Goal: Information Seeking & Learning: Find contact information

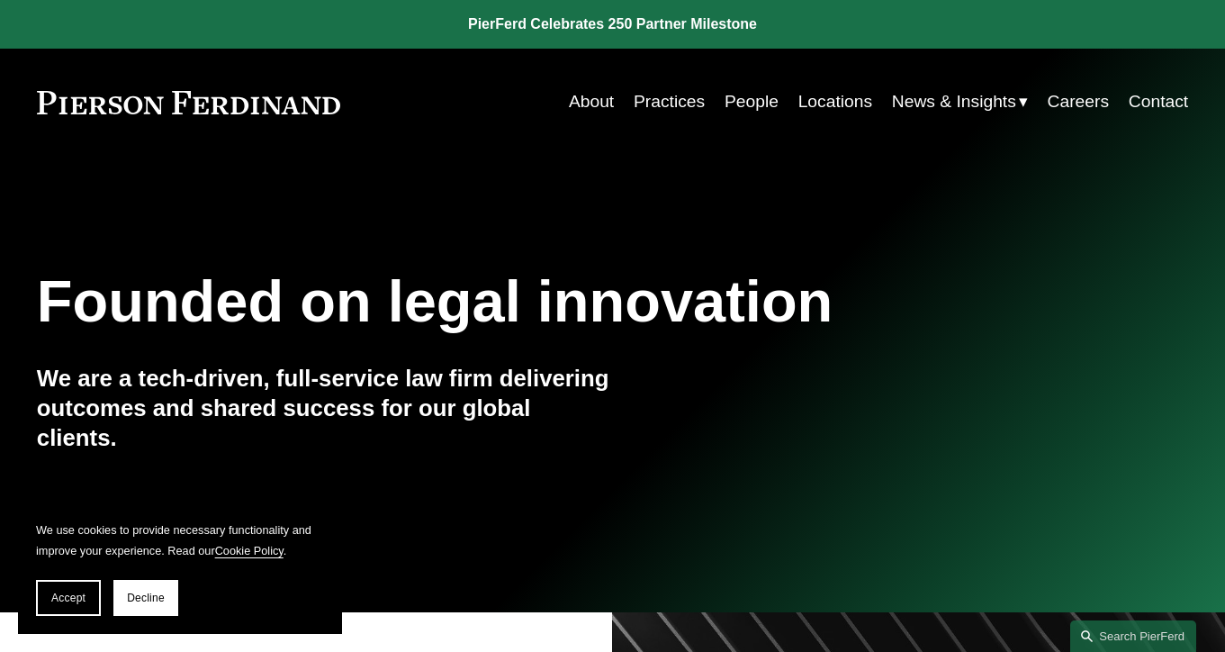
click at [753, 96] on link "People" at bounding box center [751, 102] width 54 height 35
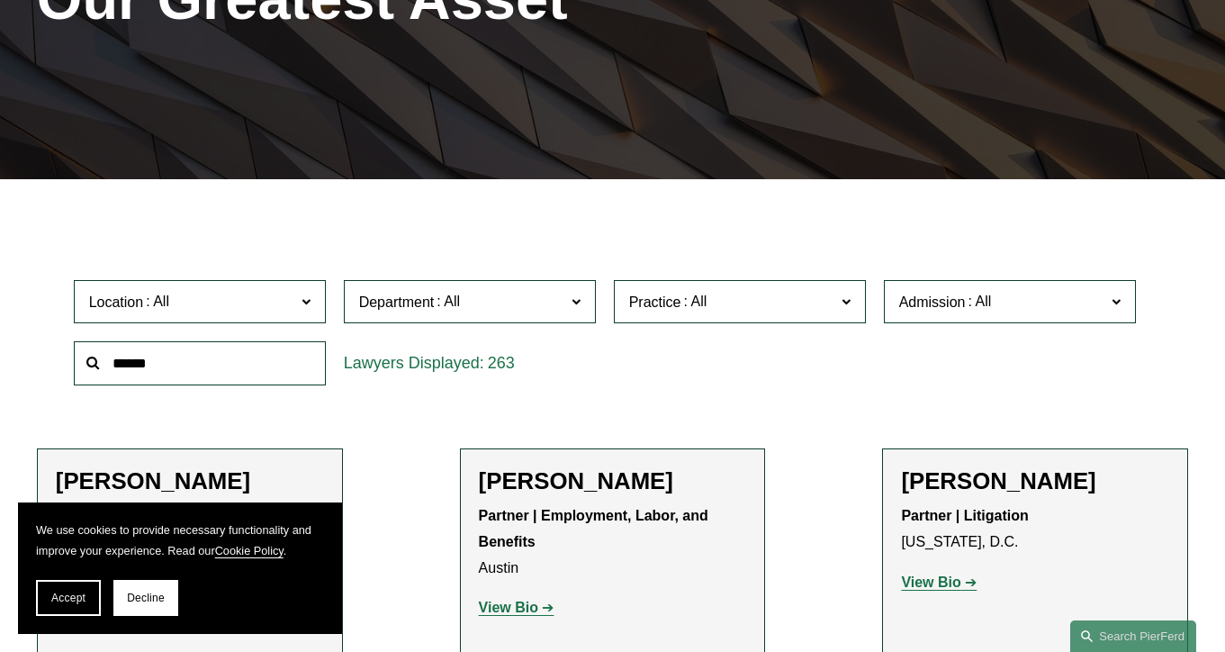
scroll to position [304, 0]
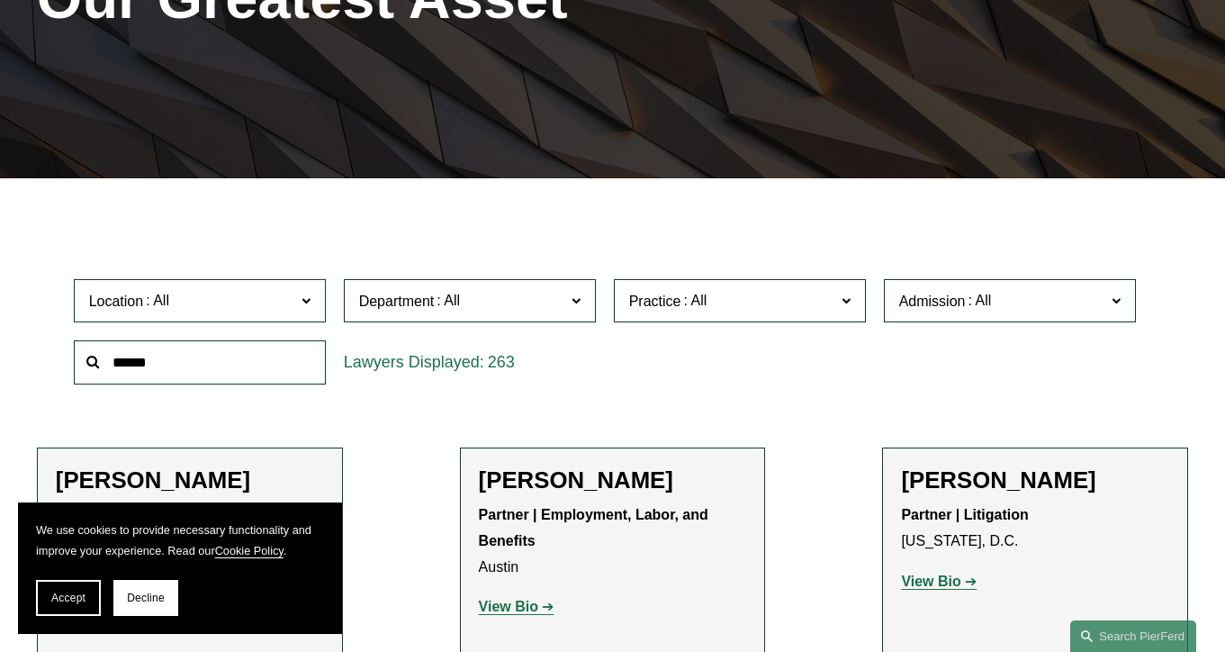
click at [294, 306] on span "Location" at bounding box center [192, 301] width 206 height 24
click at [0, 0] on link "London" at bounding box center [0, 0] width 0 height 0
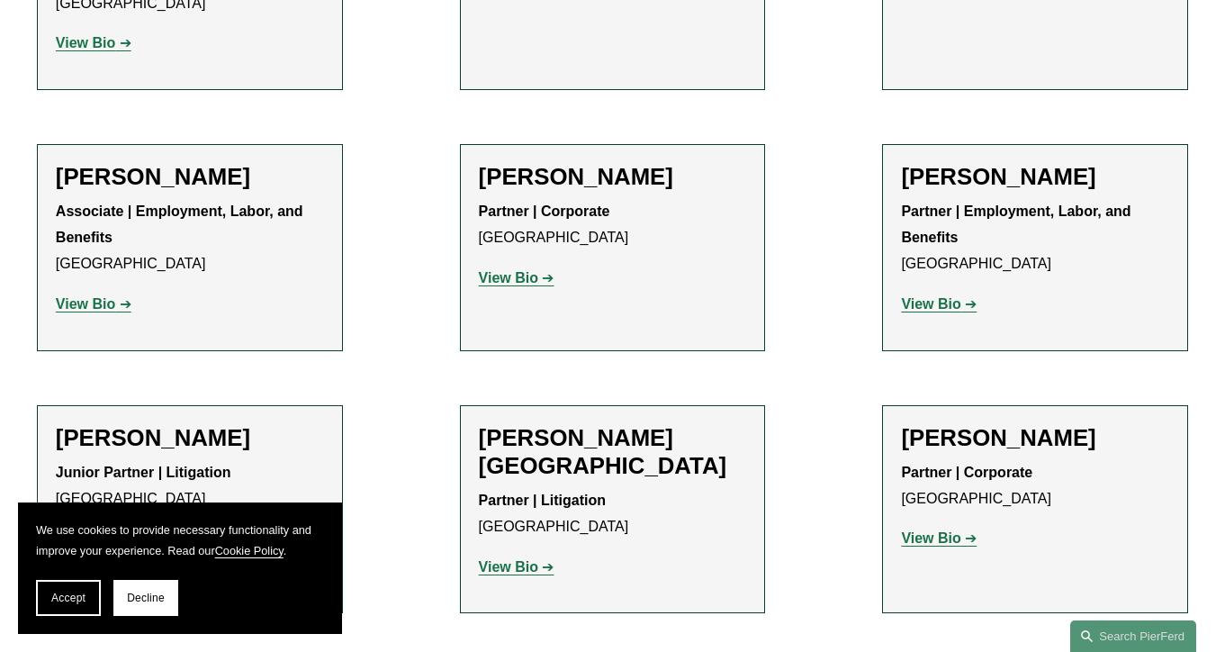
scroll to position [1181, 0]
click at [522, 269] on strong "View Bio" at bounding box center [508, 276] width 59 height 15
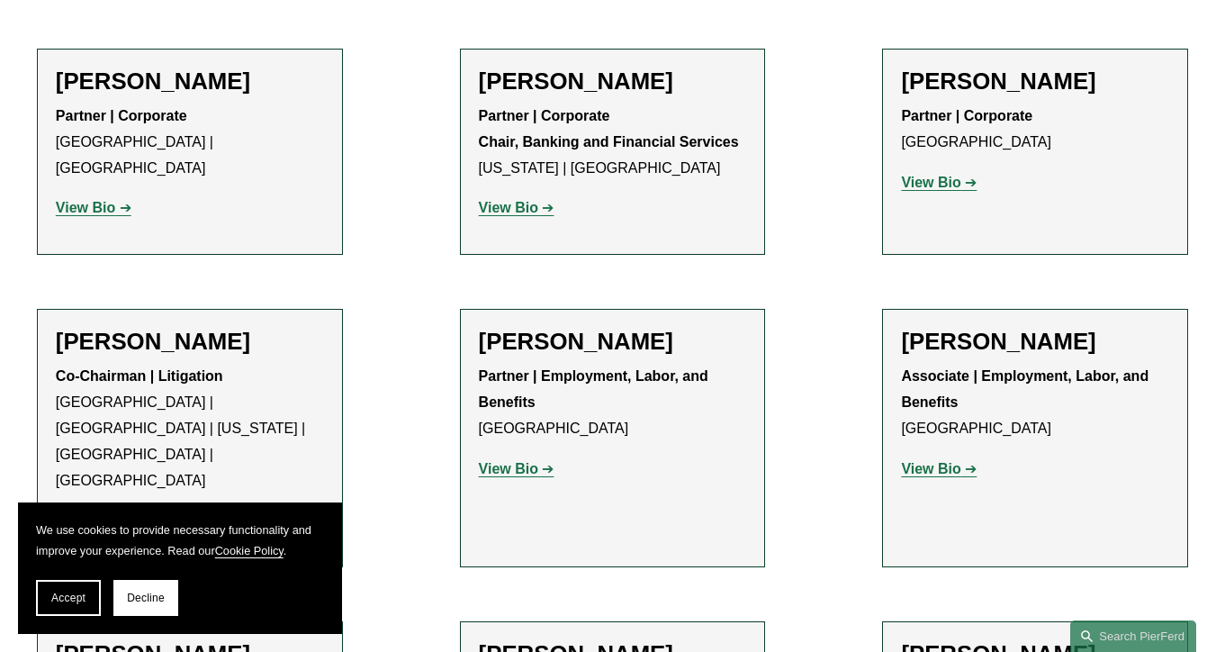
scroll to position [700, 0]
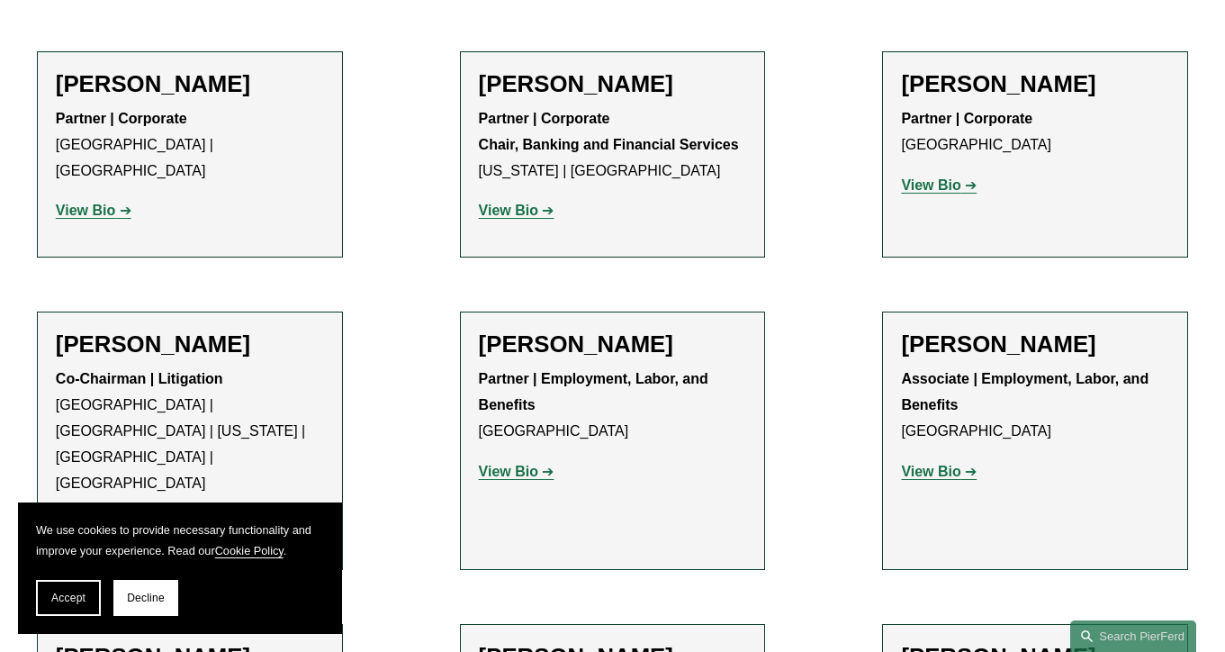
click at [92, 202] on strong "View Bio" at bounding box center [85, 209] width 59 height 15
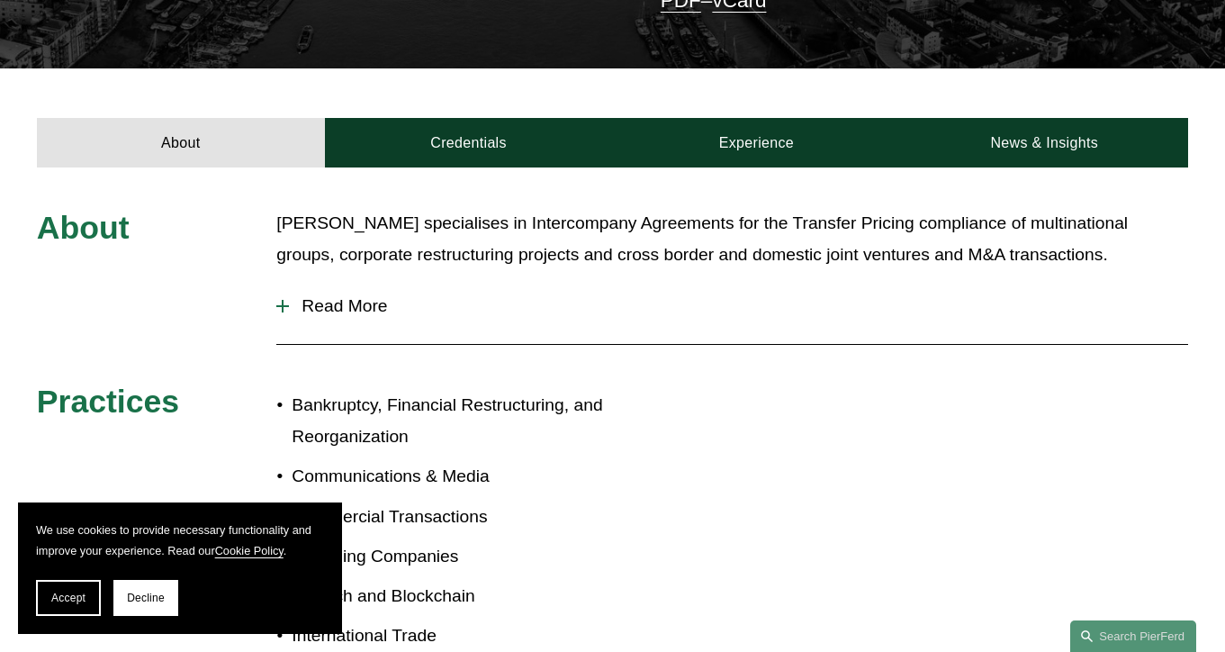
scroll to position [567, 0]
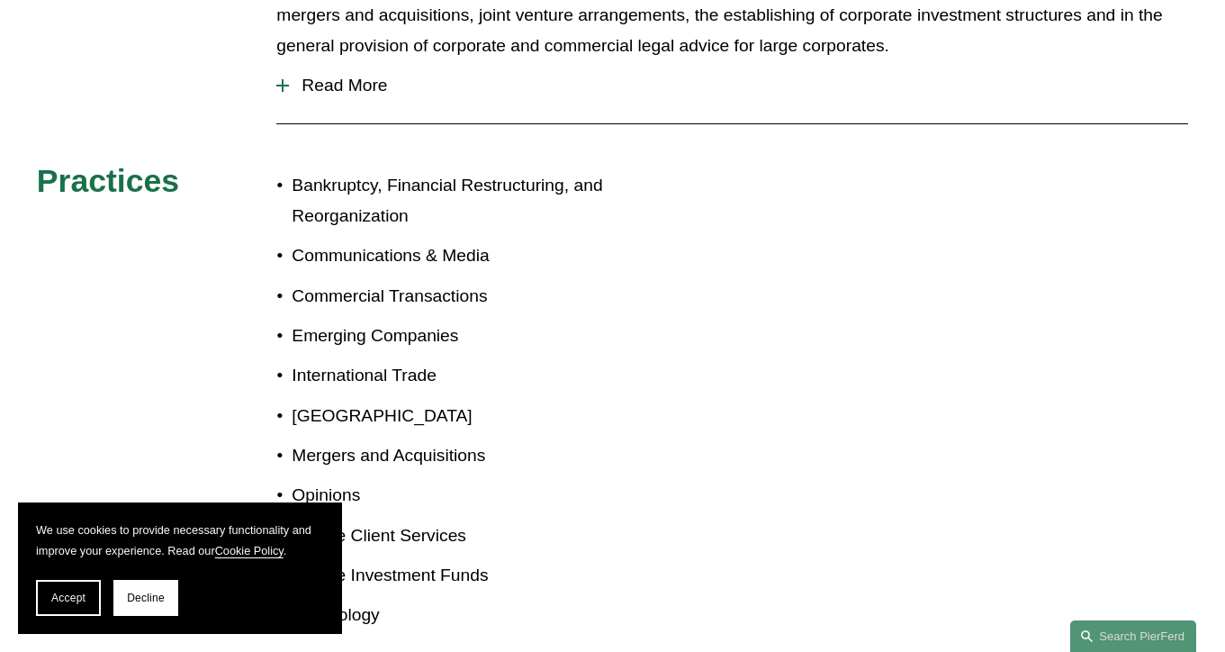
scroll to position [842, 0]
